Goal: Find contact information: Find contact information

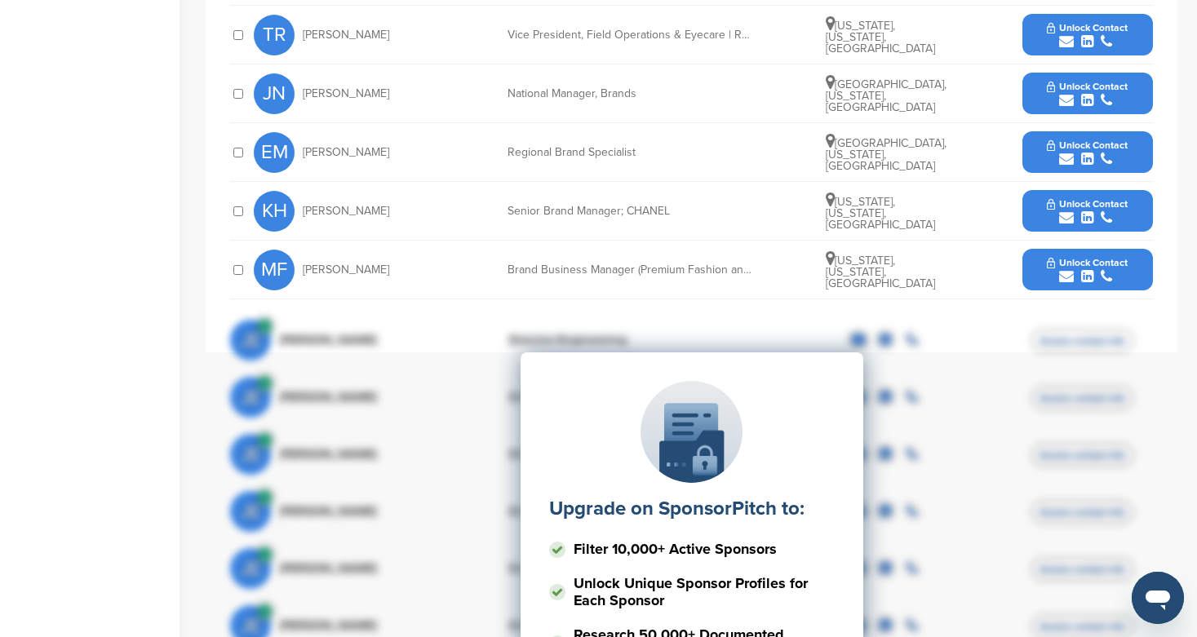
click at [1059, 139] on button "Unlock Contact" at bounding box center [1087, 152] width 120 height 49
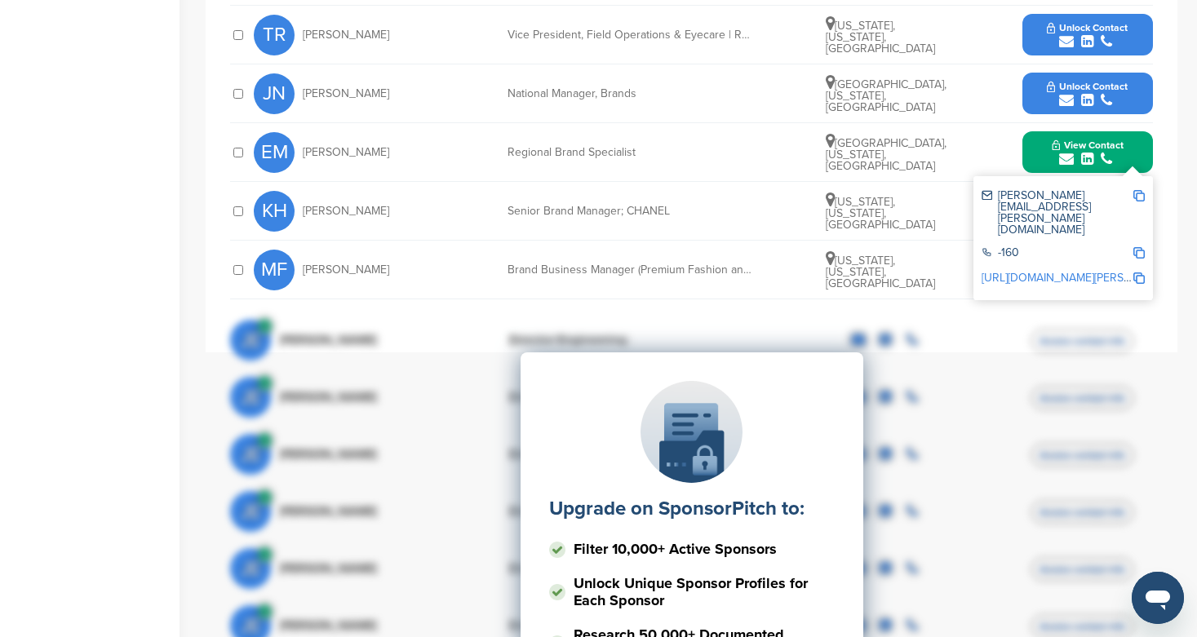
click at [1055, 271] on link "http://www.linkedin.com/in/emily-muir-81330b31" at bounding box center [1081, 278] width 199 height 14
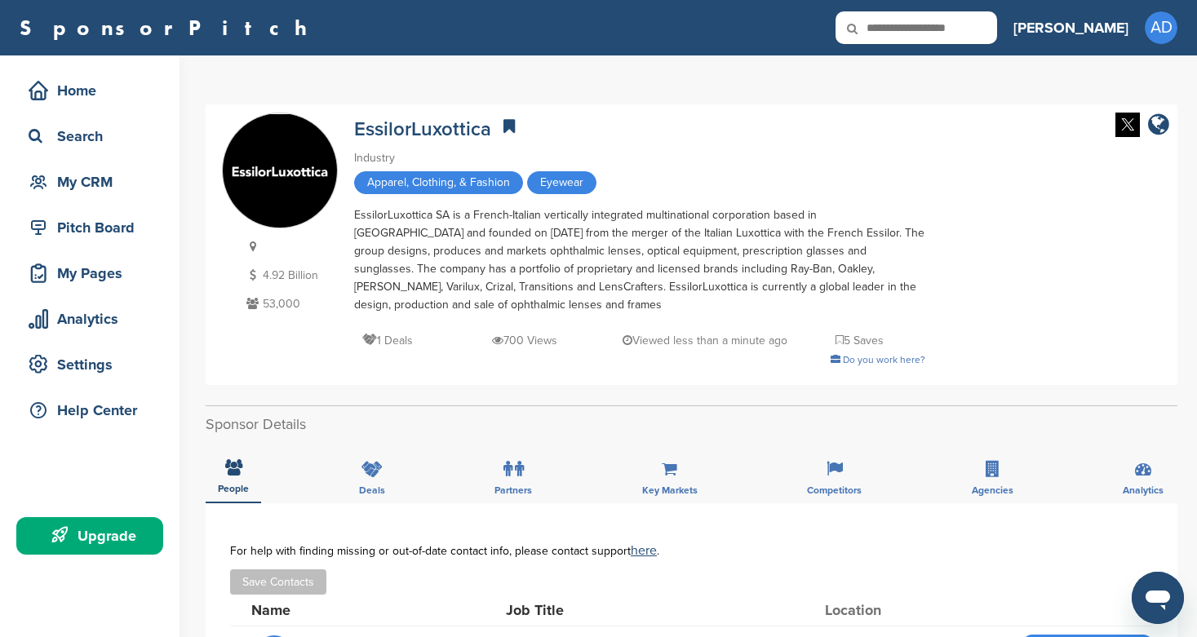
click at [997, 29] on input "text" at bounding box center [917, 27] width 162 height 33
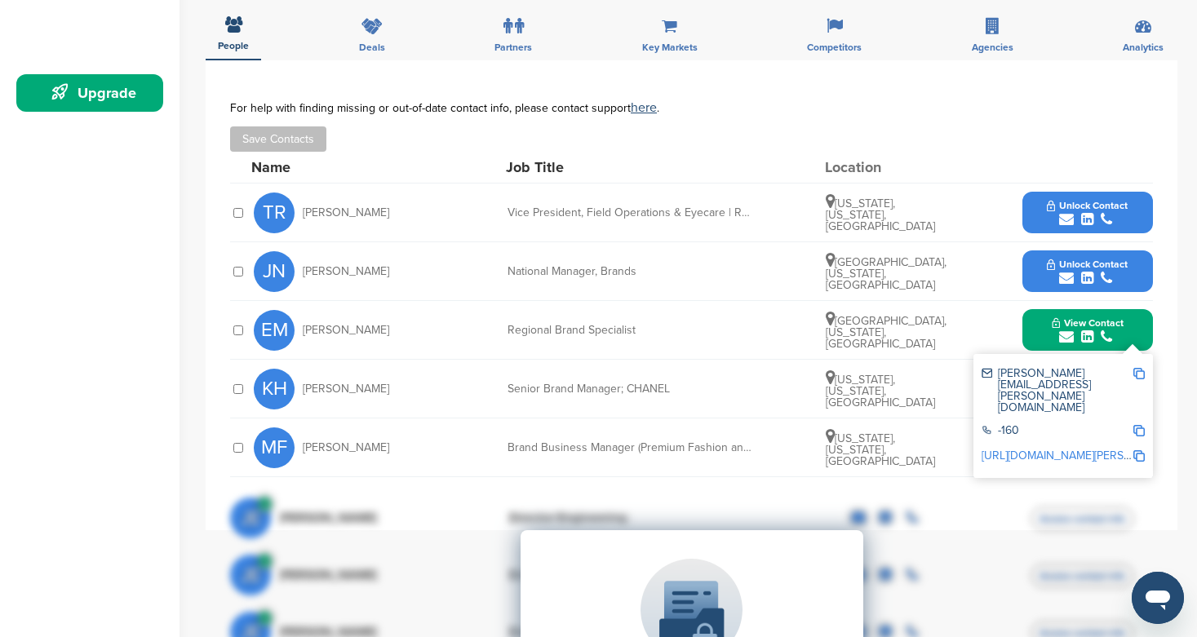
scroll to position [573, 0]
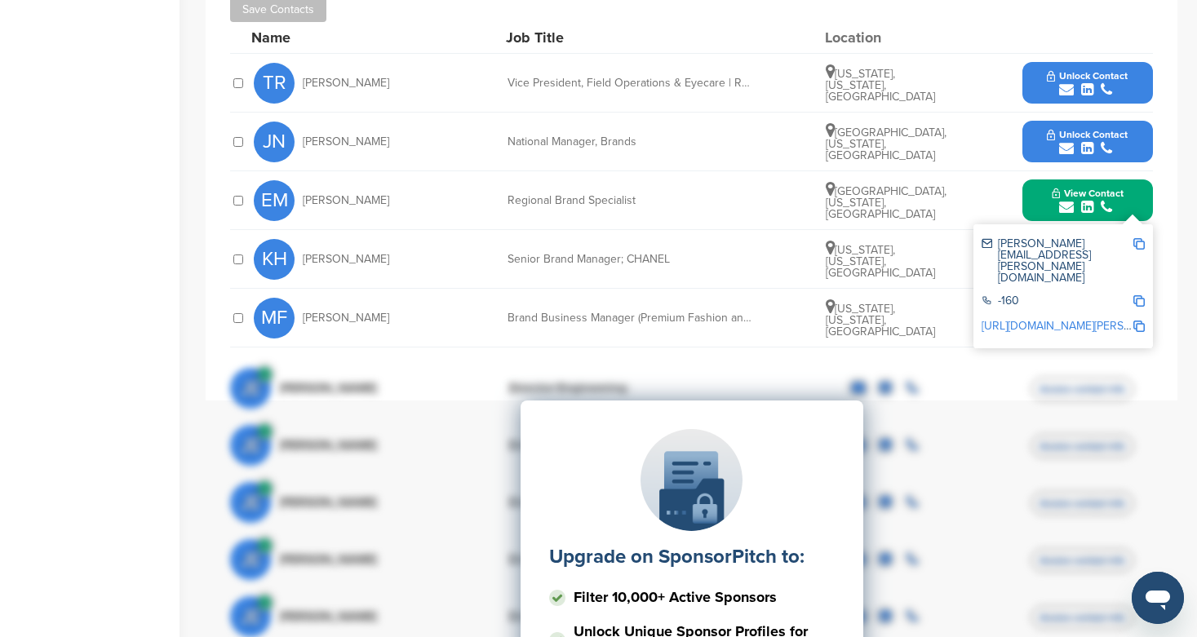
click at [799, 330] on div "MF Melissa Fleischer Brand Business Manager (Premium Fashion and Luxury Brands)…" at bounding box center [703, 318] width 899 height 58
click at [1040, 148] on button "Unlock Contact" at bounding box center [1087, 142] width 120 height 49
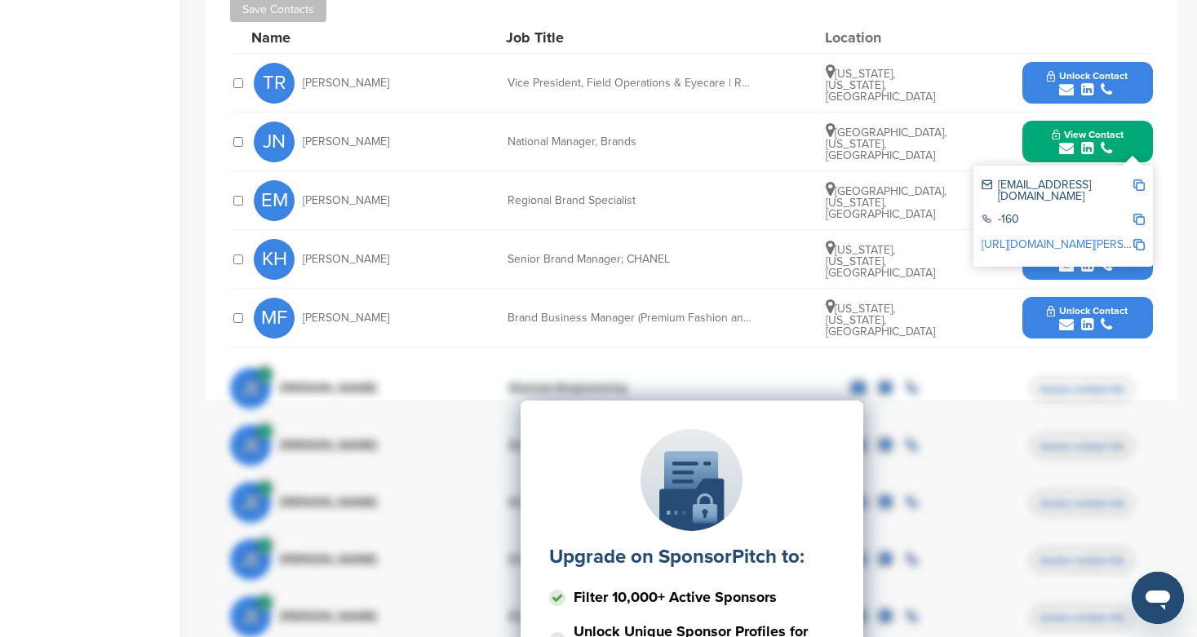
click at [1041, 237] on link "http://www.linkedin.com/in/joe-naim-aboc-30076347" at bounding box center [1081, 244] width 199 height 14
click at [1059, 78] on span "Unlock Contact" at bounding box center [1087, 75] width 81 height 11
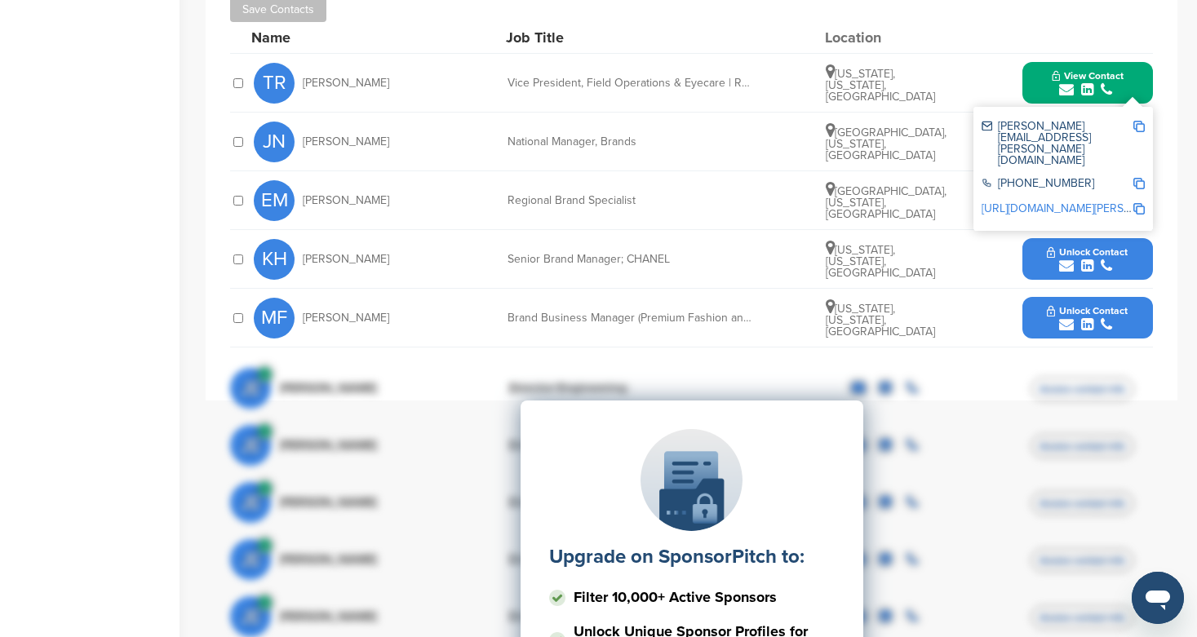
click at [1038, 202] on link "http://www.linkedin.com/in/tammy-reaves-aa1833148" at bounding box center [1081, 209] width 199 height 14
click at [773, 286] on div "KH Kelley Houston Senior Brand Manager; CHANEL New York, New York, United State…" at bounding box center [703, 259] width 899 height 58
click at [1170, 216] on div "**********" at bounding box center [692, 166] width 972 height 470
click at [1042, 74] on button "View Contact" at bounding box center [1087, 83] width 111 height 49
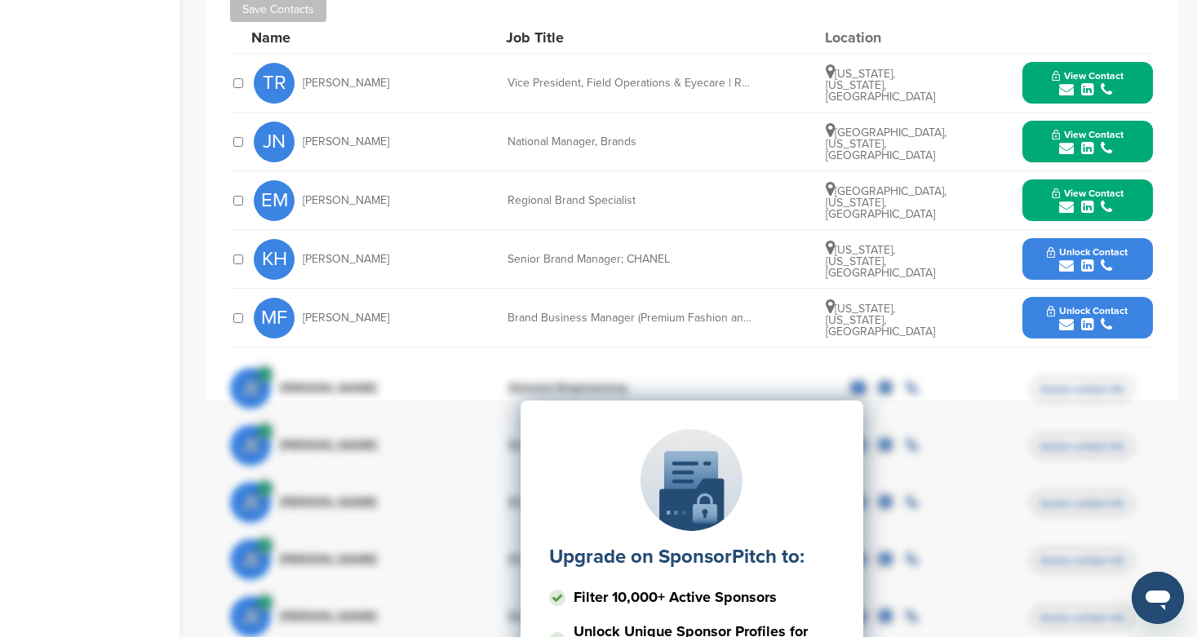
click at [1040, 326] on button "Unlock Contact" at bounding box center [1087, 318] width 120 height 49
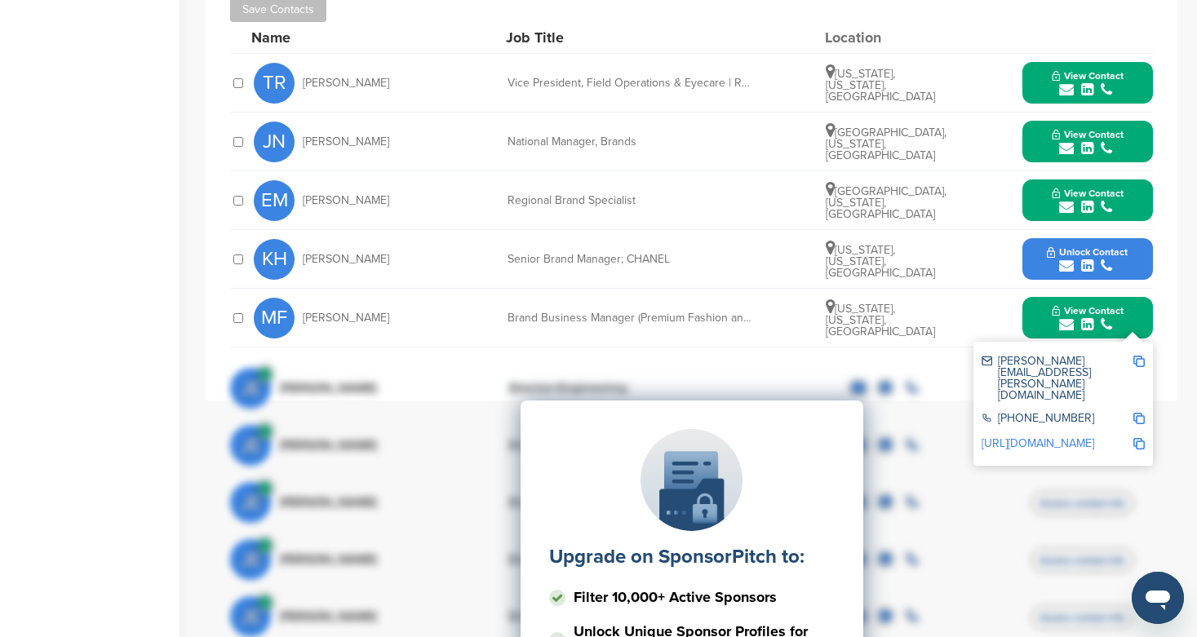
click at [1020, 411] on div "Upgrade on SponsorPitch to: Filter 10,000+ Active Sponsors Unlock Unique Sponso…" at bounding box center [691, 564] width 923 height 408
click at [1105, 411] on div "Upgrade on SponsorPitch to: Filter 10,000+ Active Sponsors Unlock Unique Sponso…" at bounding box center [691, 564] width 923 height 408
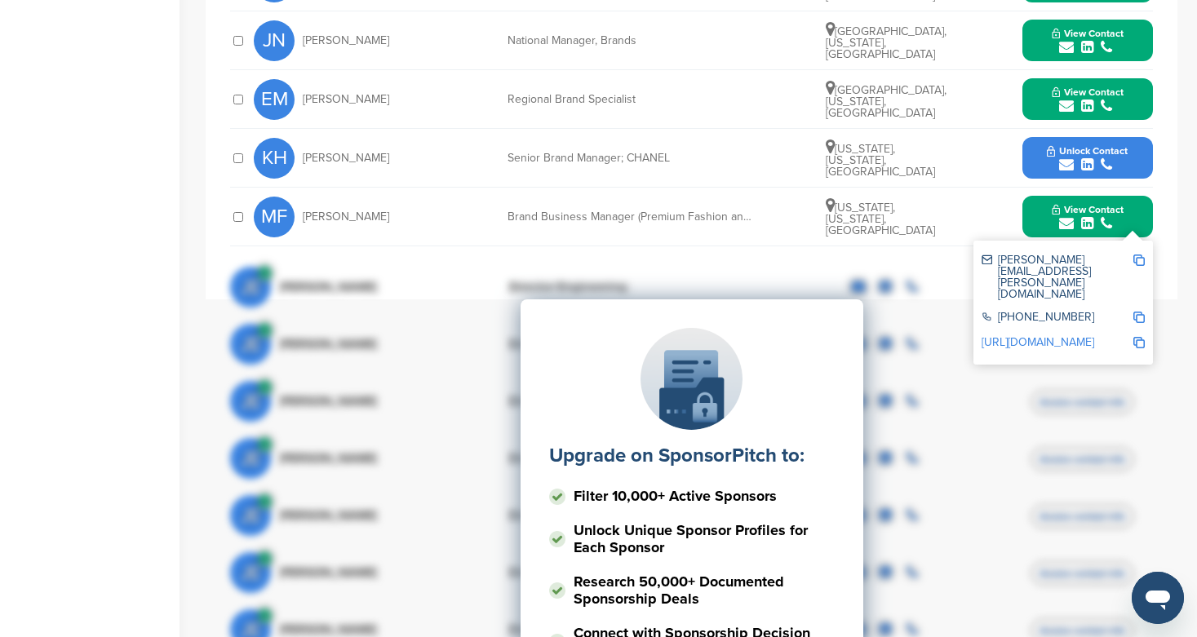
scroll to position [686, 0]
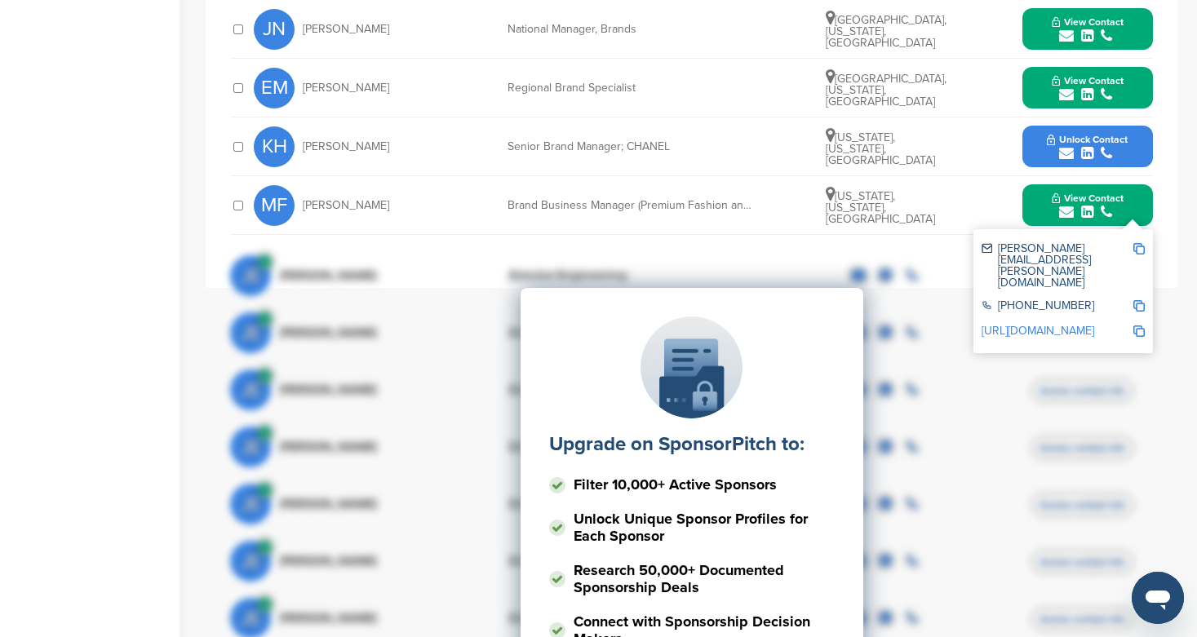
click at [1142, 300] on div "Upgrade on SponsorPitch to: Filter 10,000+ Active Sponsors Unlock Unique Sponso…" at bounding box center [691, 451] width 923 height 408
click at [1063, 303] on div "Upgrade on SponsorPitch to: Filter 10,000+ Active Sponsors Unlock Unique Sponso…" at bounding box center [691, 451] width 923 height 408
click at [886, 112] on div "EM Emily Muir Regional Brand Specialist Chicago, Illinois, United States View C…" at bounding box center [703, 88] width 899 height 58
click at [895, 130] on div "KH Kelley Houston Senior Brand Manager; CHANEL New York, New York, United State…" at bounding box center [703, 147] width 899 height 58
click at [1039, 291] on div "Upgrade on SponsorPitch to: Filter 10,000+ Active Sponsors Unlock Unique Sponso…" at bounding box center [691, 451] width 923 height 408
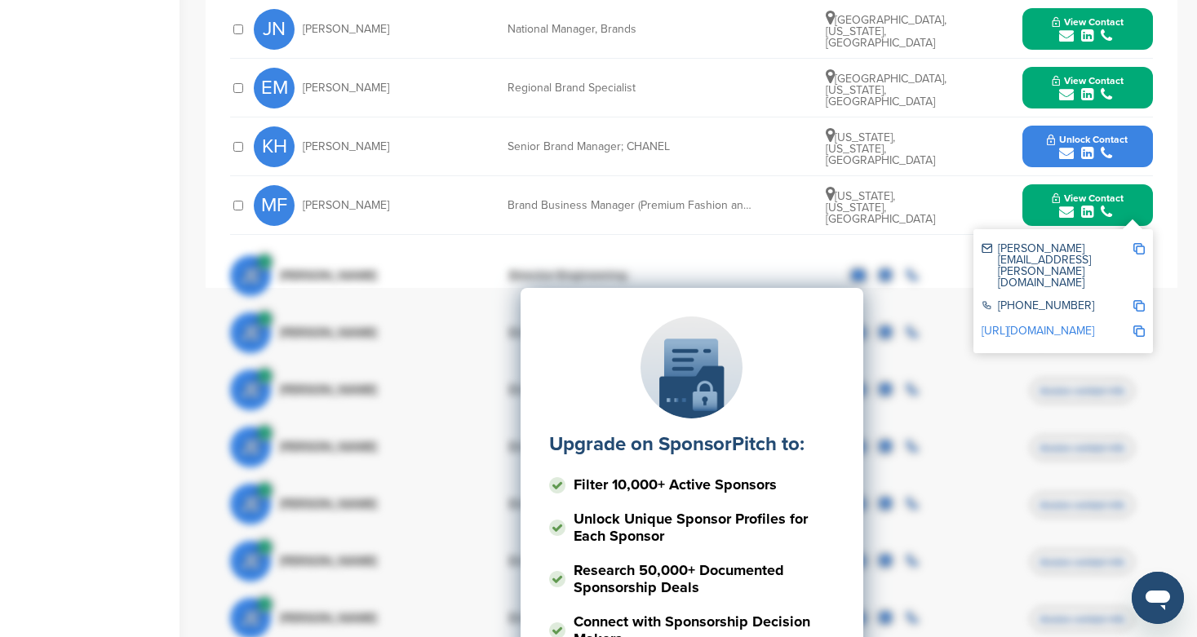
click at [1045, 157] on button "Unlock Contact" at bounding box center [1087, 146] width 120 height 49
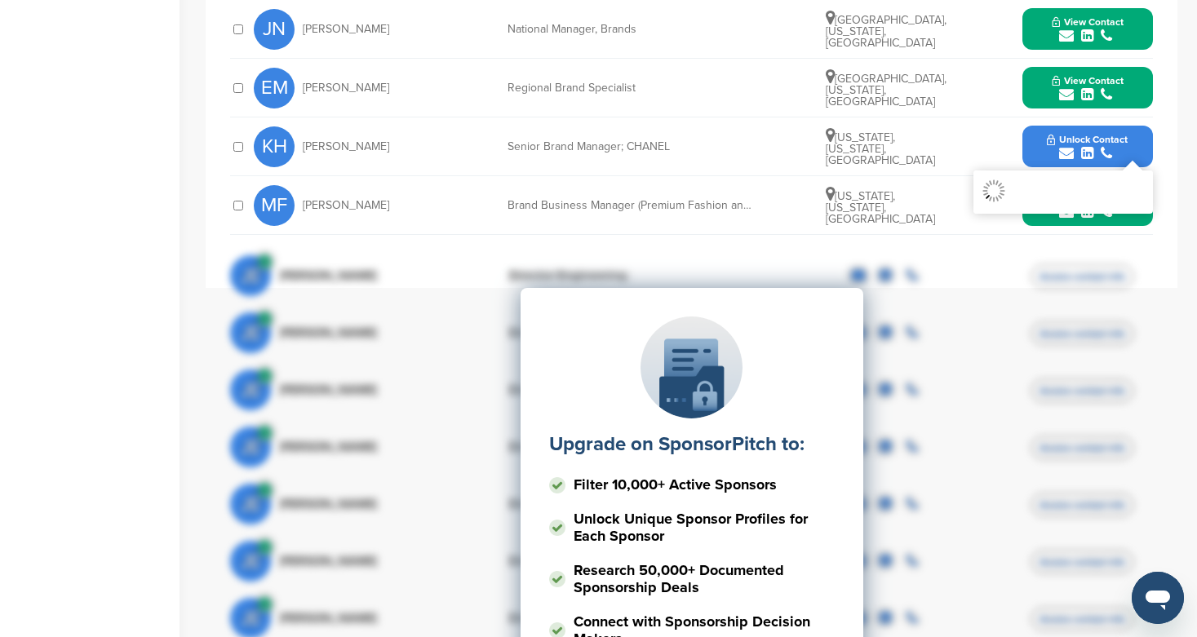
click at [837, 151] on span "[US_STATE], [US_STATE], [GEOGRAPHIC_DATA]" at bounding box center [880, 149] width 109 height 37
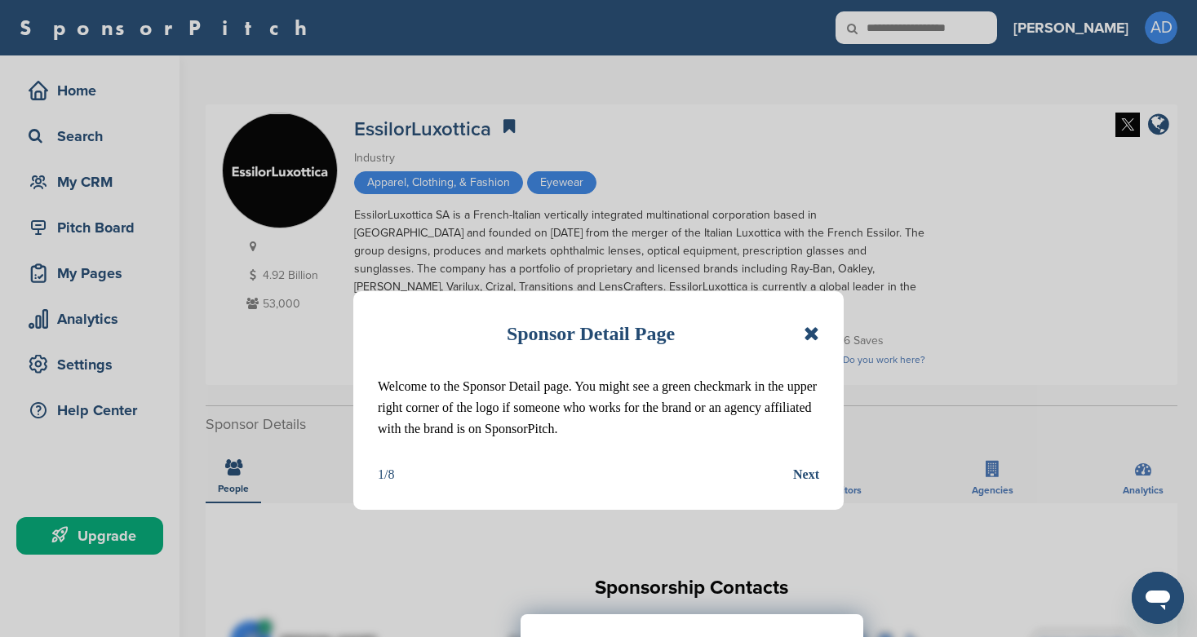
click at [801, 472] on div "Next" at bounding box center [806, 474] width 26 height 21
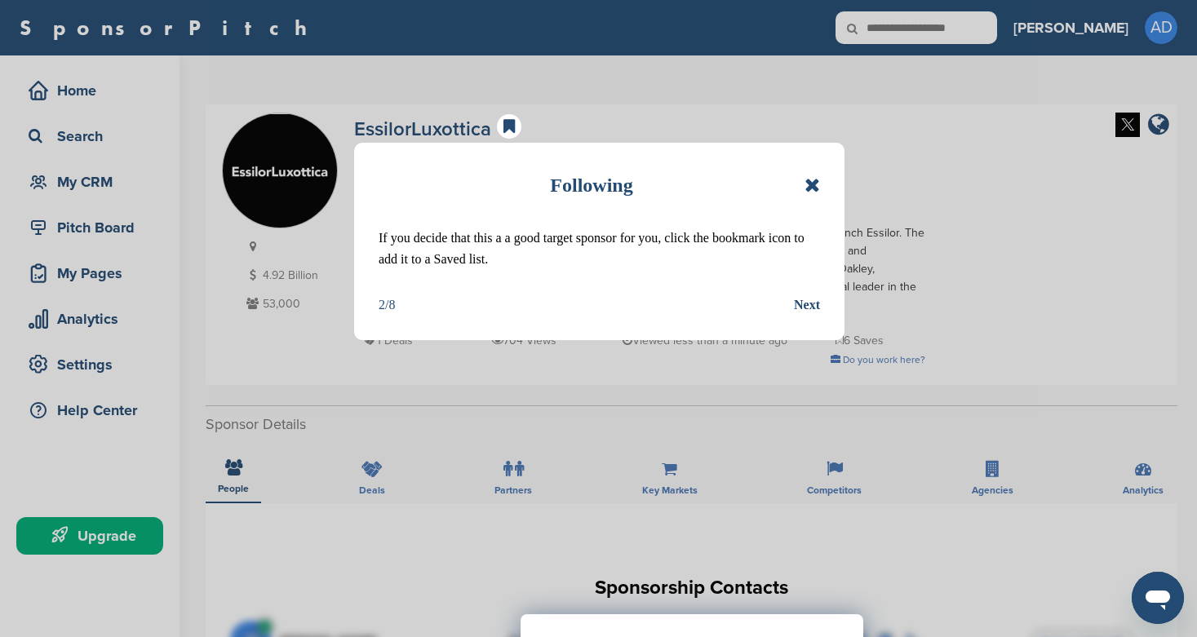
click at [814, 186] on icon at bounding box center [813, 185] width 16 height 20
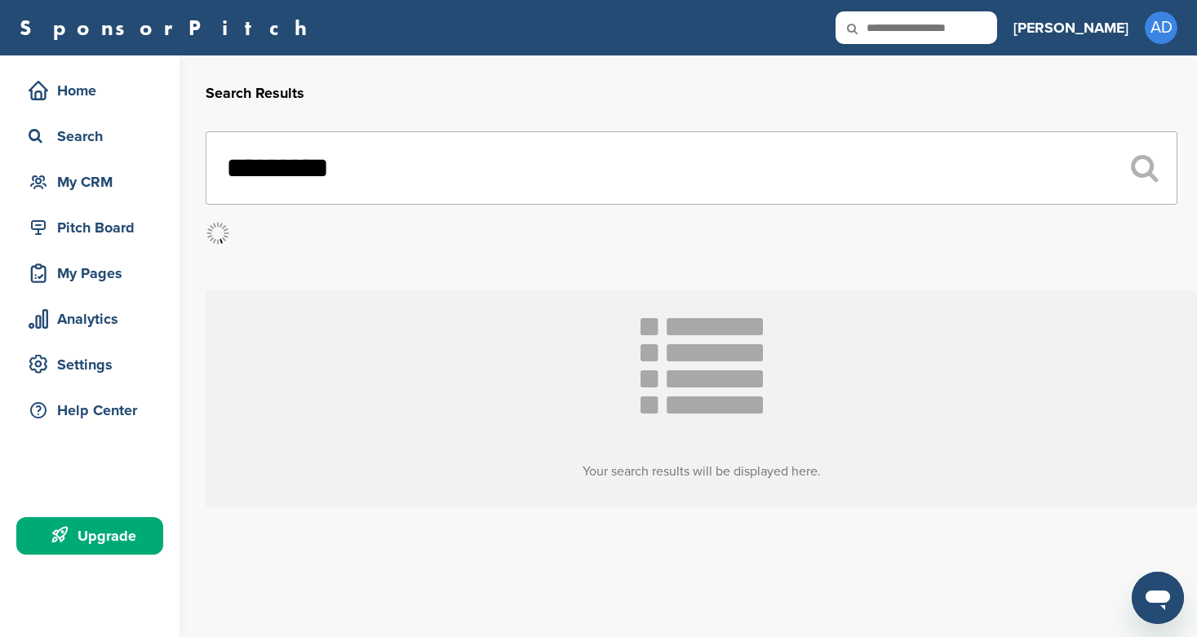
click at [374, 171] on input "*********" at bounding box center [692, 167] width 972 height 73
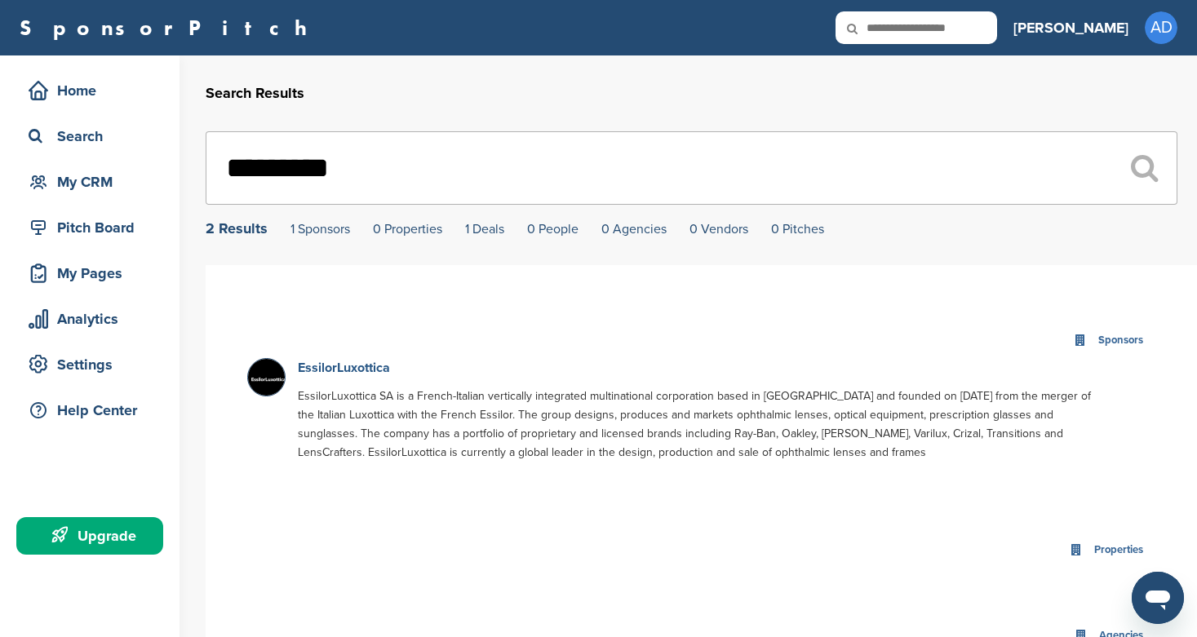
click at [352, 368] on link "EssilorLuxottica" at bounding box center [344, 368] width 92 height 16
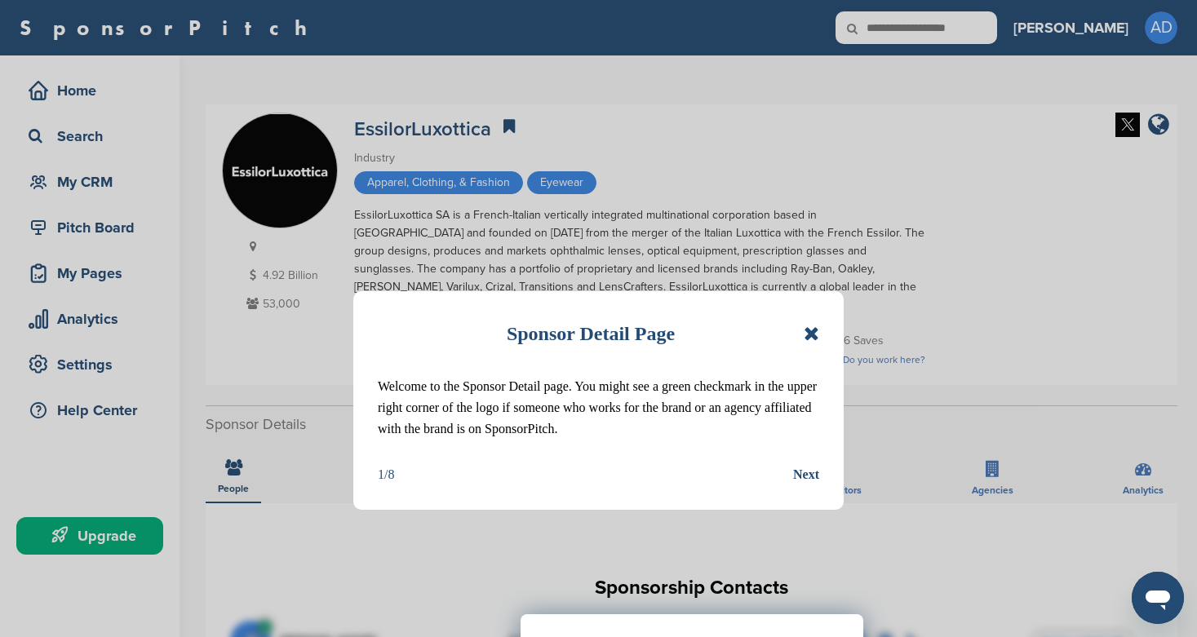
click at [822, 332] on div "Sponsor Detail Page Welcome to the Sponsor Detail page. You might see a green c…" at bounding box center [598, 400] width 490 height 219
click at [811, 330] on icon at bounding box center [812, 334] width 16 height 20
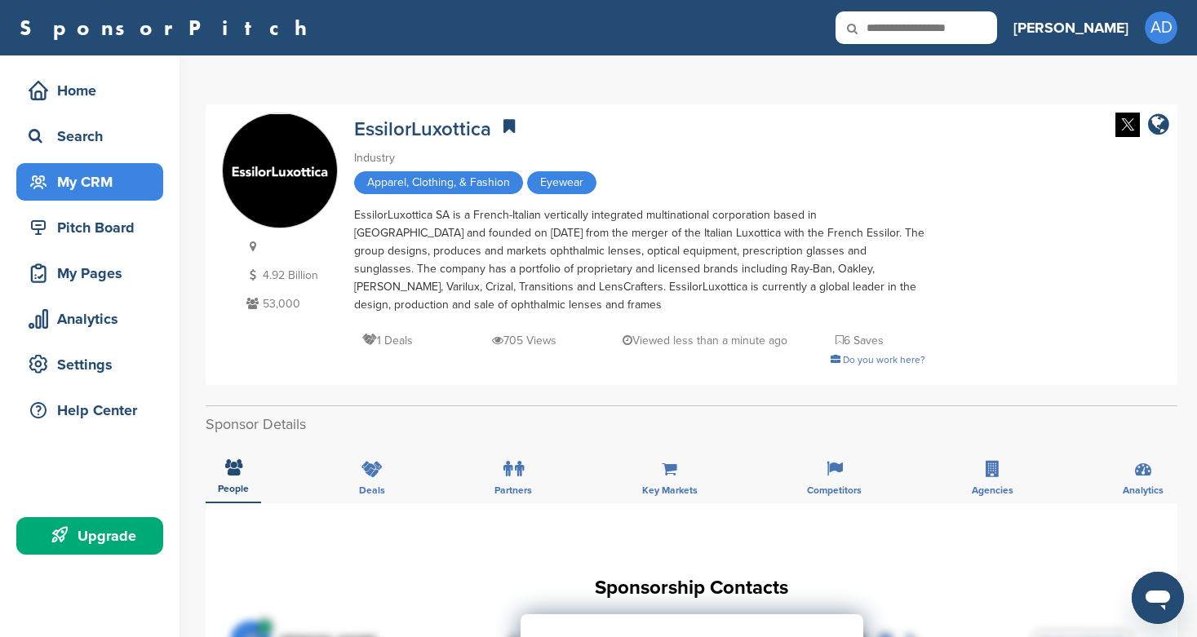
click at [112, 189] on div "My CRM" at bounding box center [93, 181] width 139 height 29
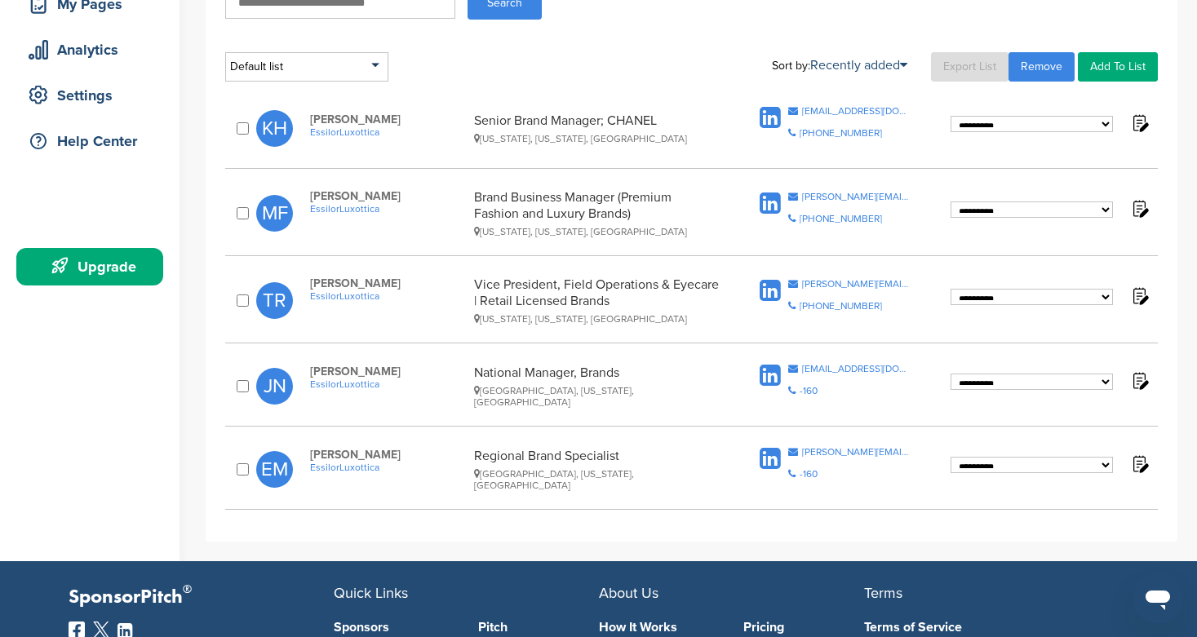
scroll to position [270, 0]
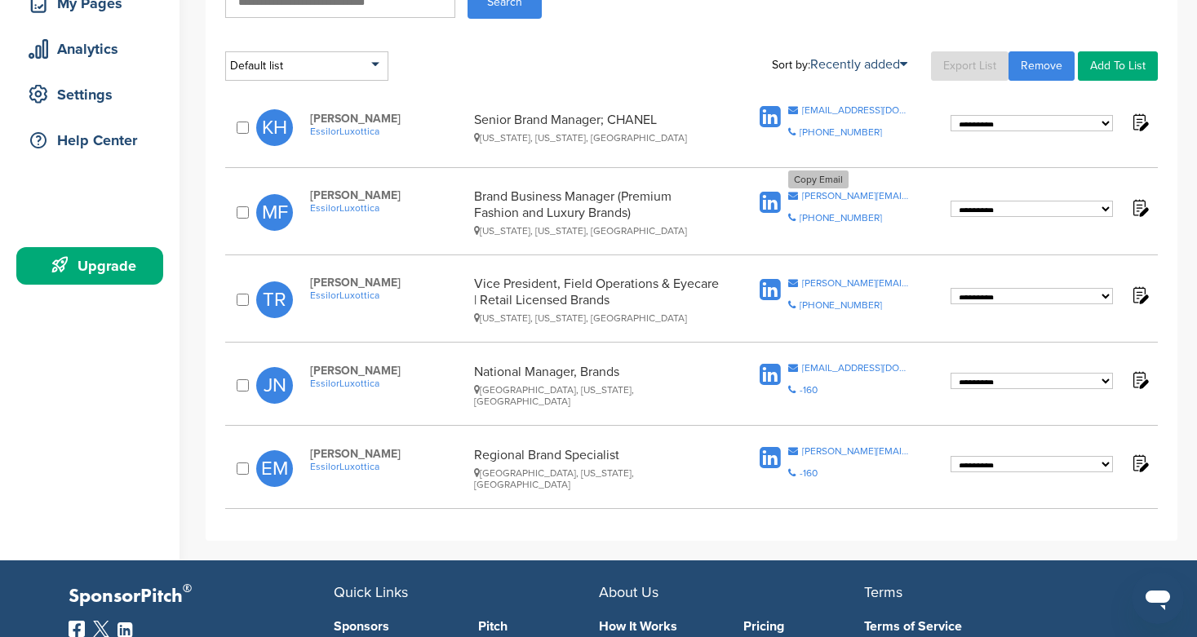
click at [819, 193] on div "[PERSON_NAME][EMAIL_ADDRESS][PERSON_NAME][DOMAIN_NAME]" at bounding box center [856, 196] width 109 height 10
click at [778, 201] on icon at bounding box center [770, 203] width 21 height 24
